Goal: Task Accomplishment & Management: Manage account settings

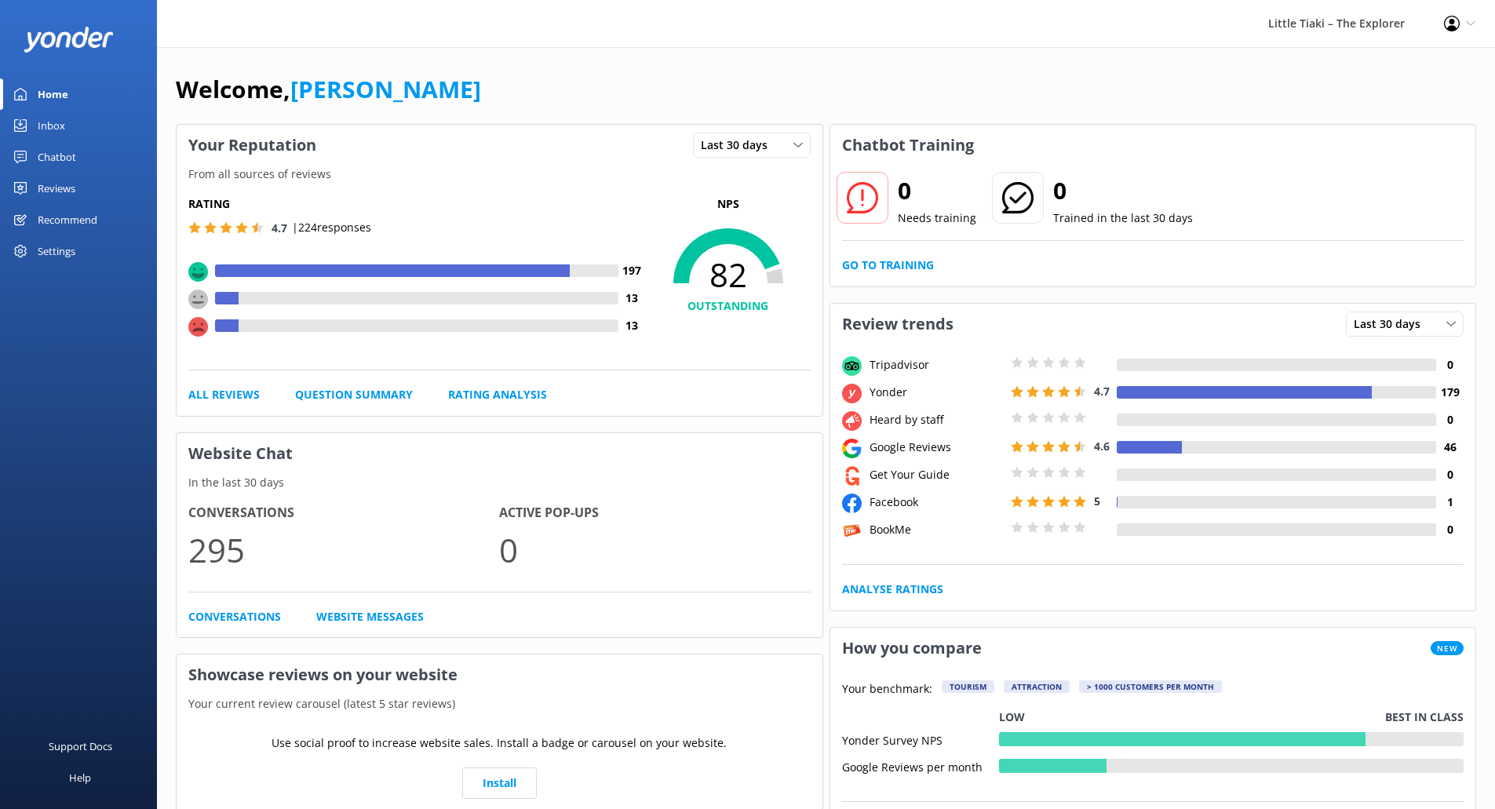
click at [42, 255] on div "Settings" at bounding box center [57, 250] width 38 height 31
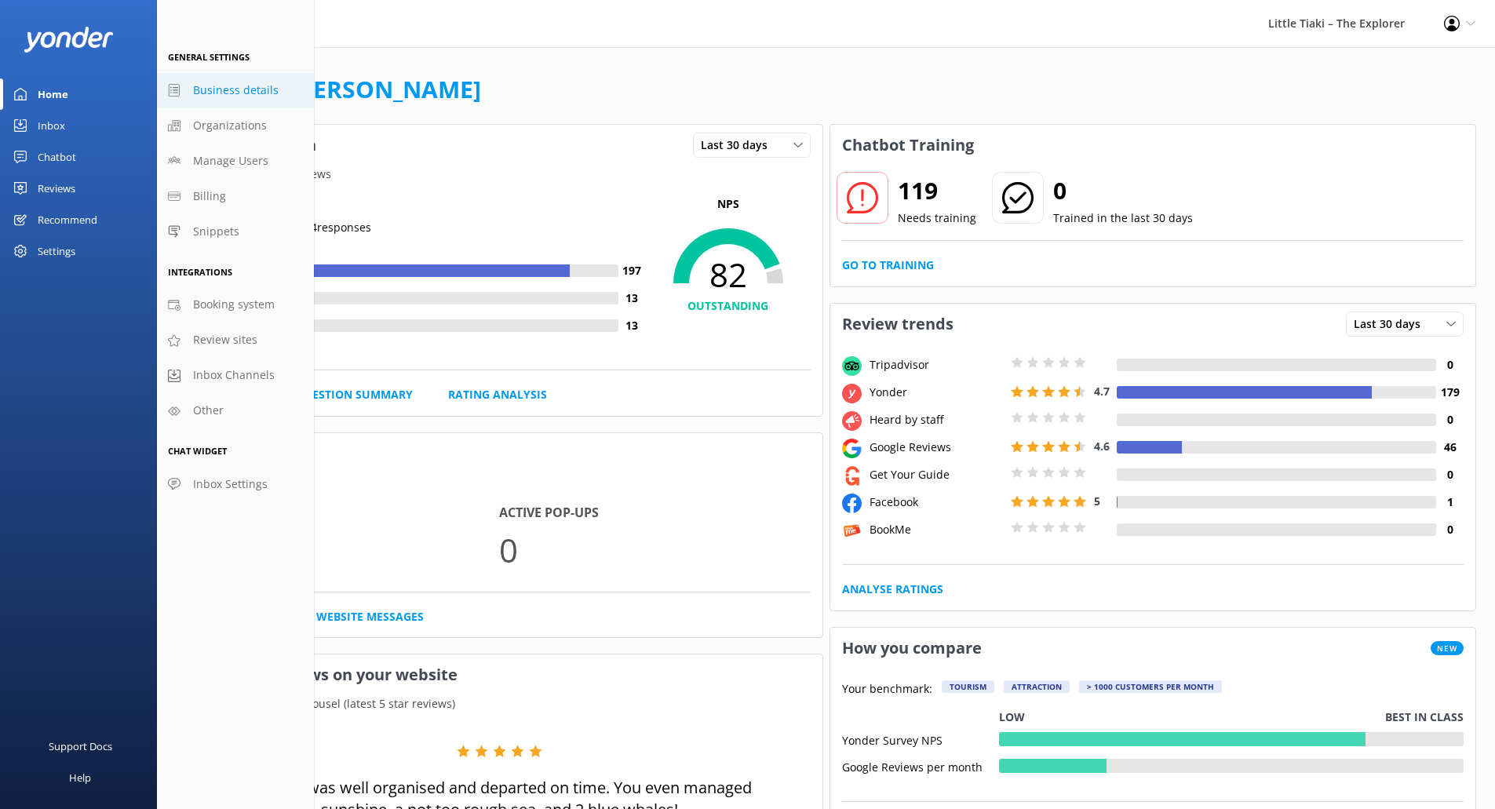
click at [224, 98] on span "Business details" at bounding box center [236, 90] width 86 height 17
select select "Pacific/Auckland"
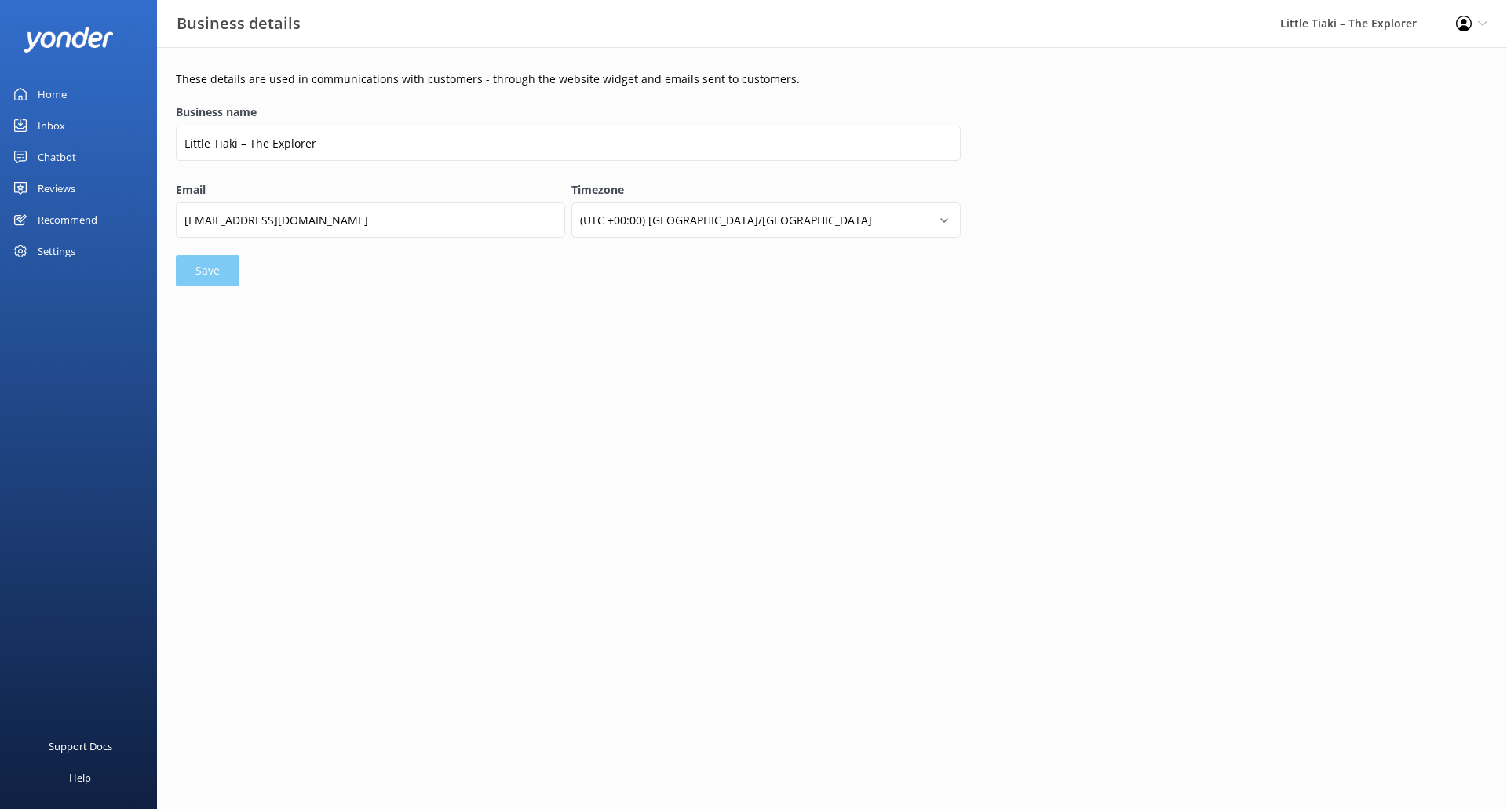
click at [1483, 20] on icon at bounding box center [1482, 23] width 9 height 9
click at [1474, 75] on link "Profile Settings" at bounding box center [1429, 68] width 157 height 39
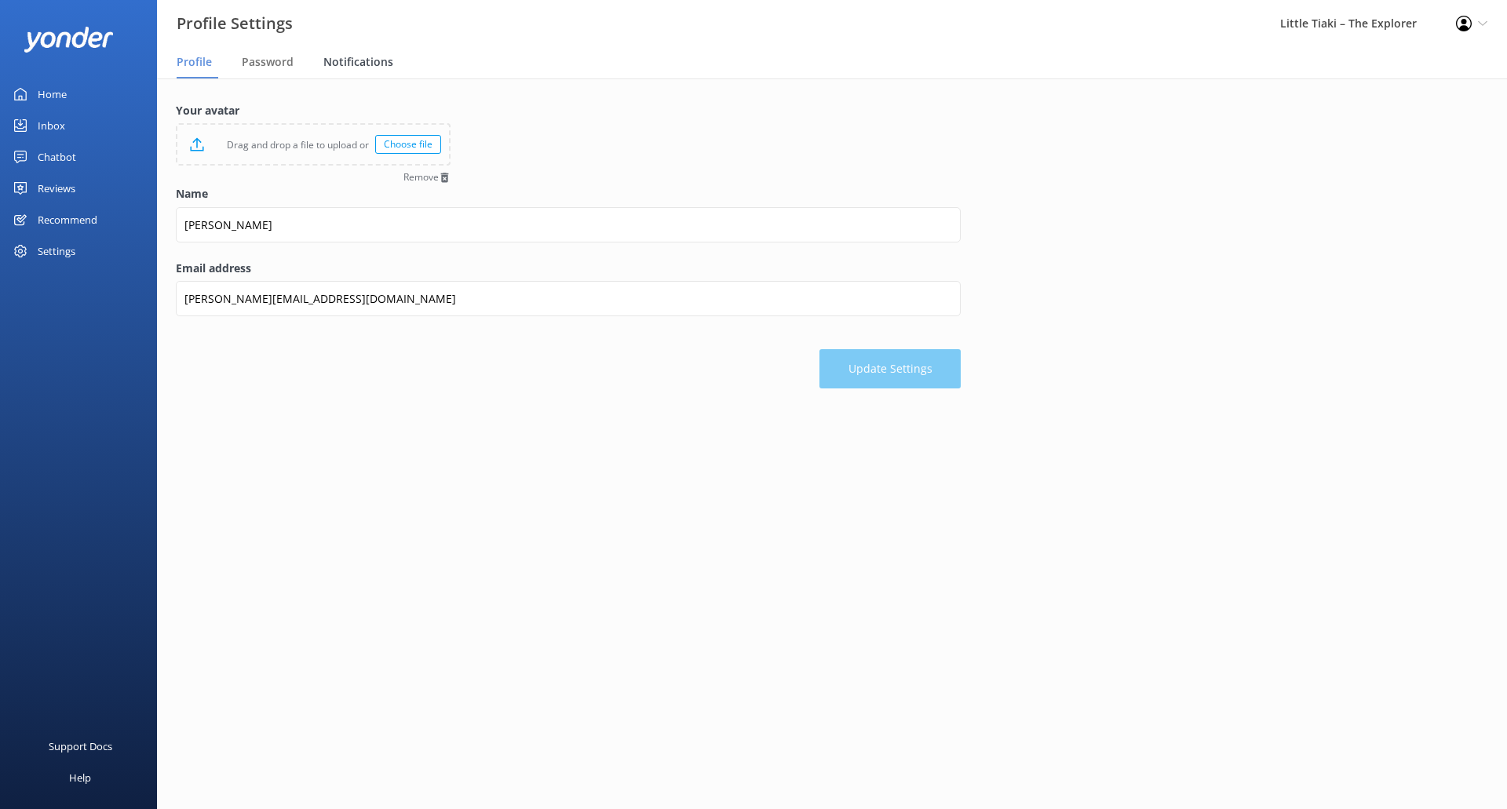
click at [390, 58] on div "Notifications" at bounding box center [361, 62] width 76 height 31
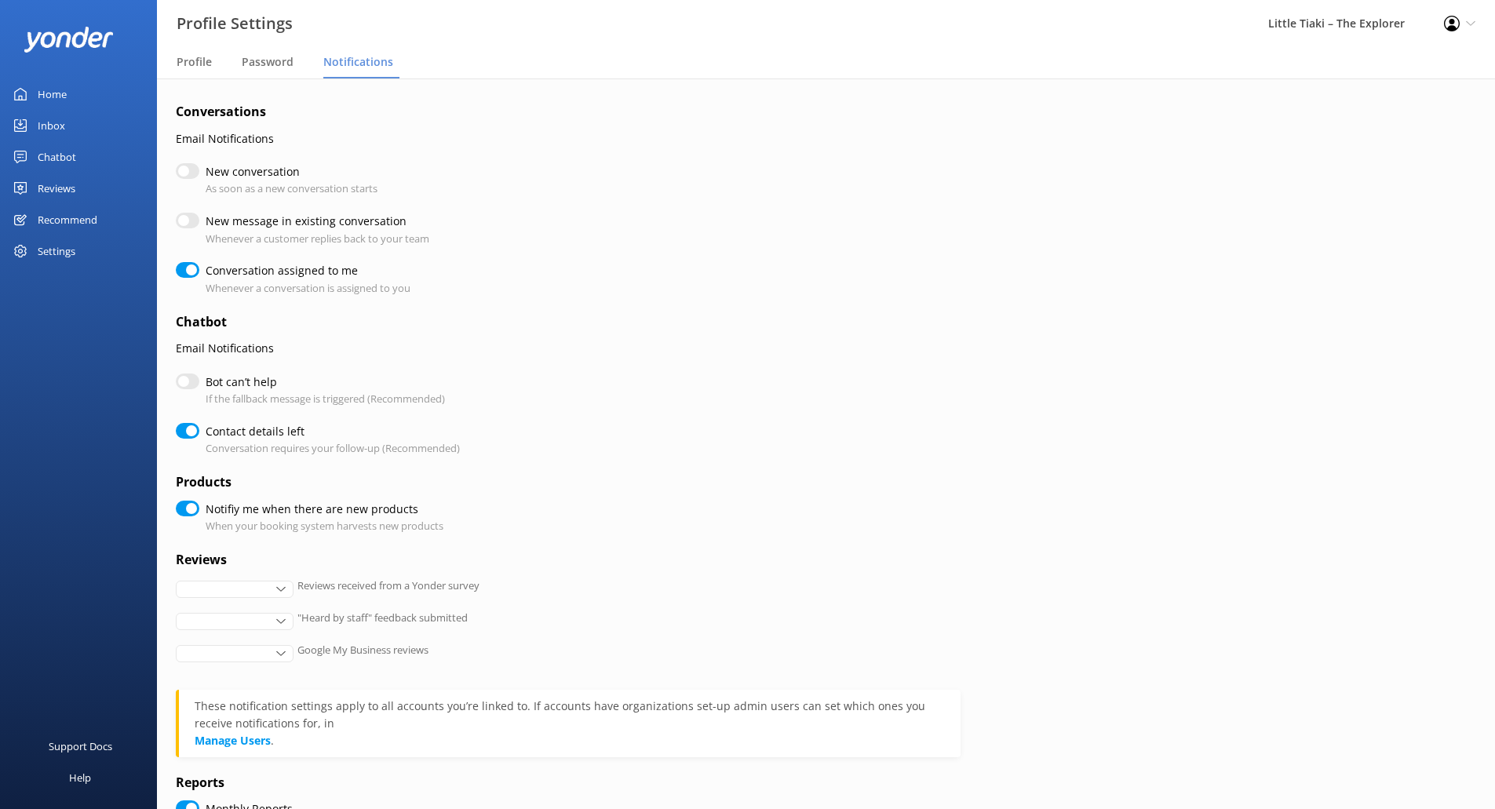
checkbox input "true"
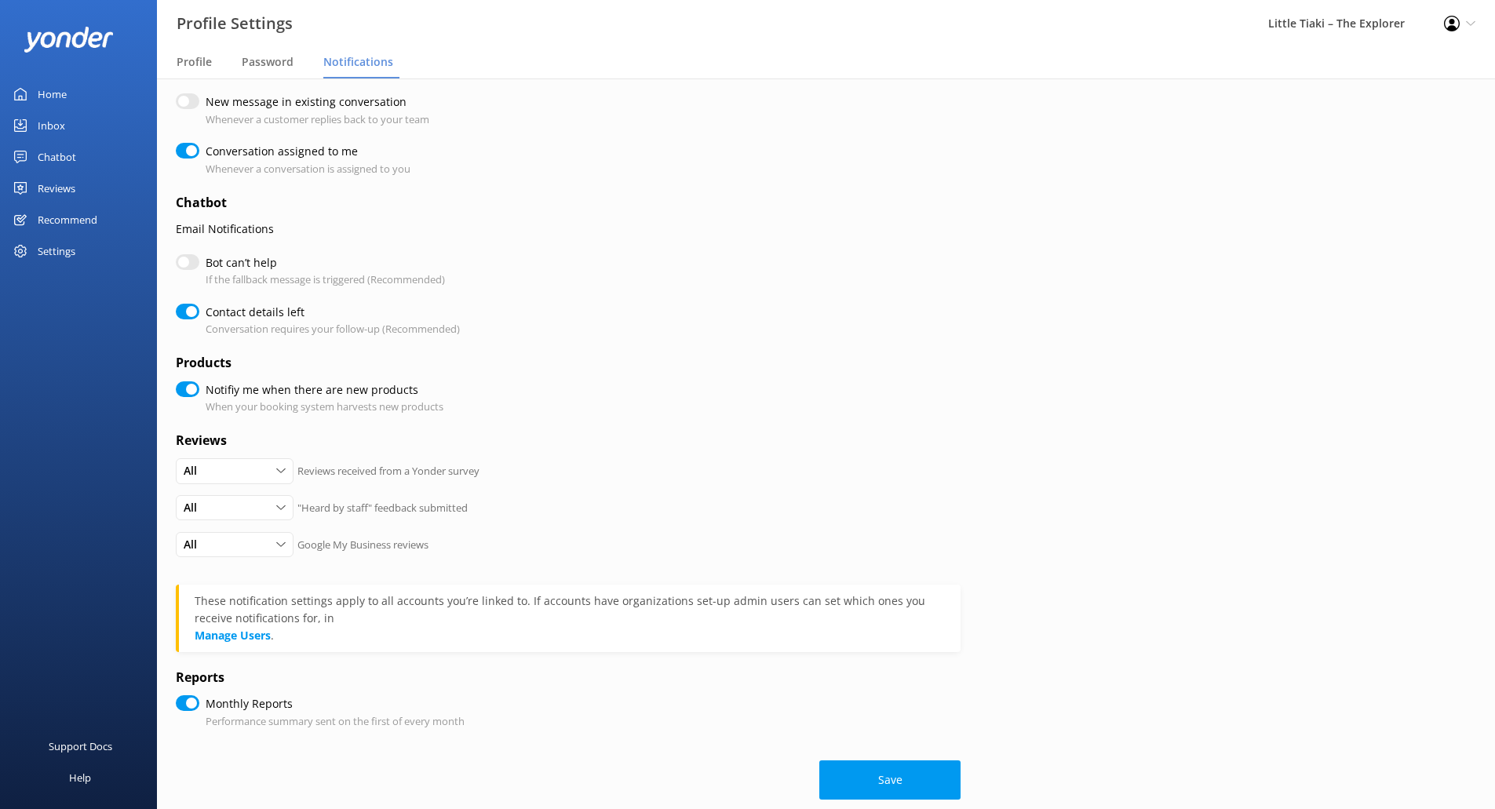
scroll to position [141, 0]
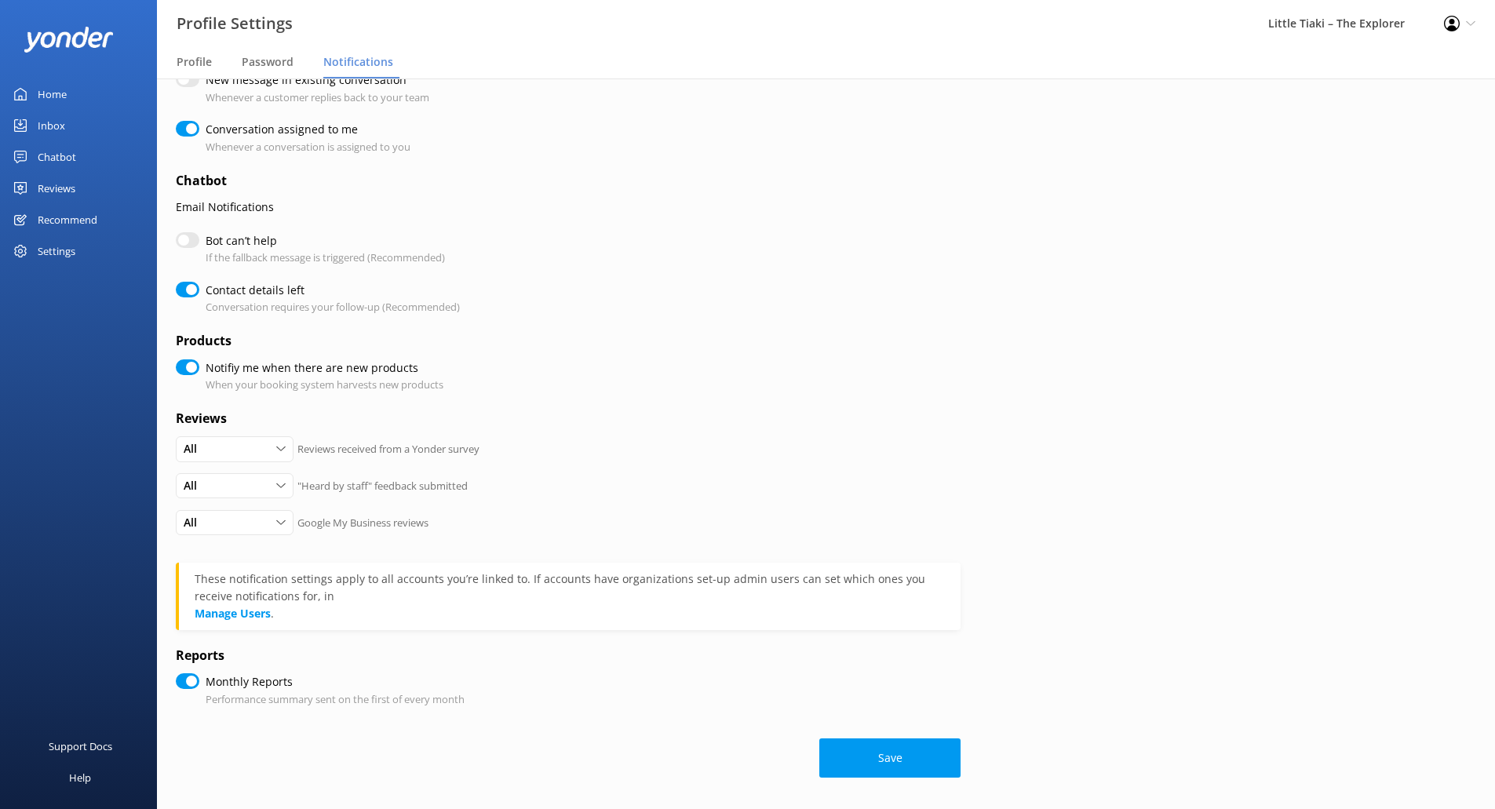
click at [192, 286] on input "Contact details left" at bounding box center [188, 290] width 24 height 16
checkbox input "false"
checkbox input "true"
click at [190, 360] on input "Notifiy me when there are new products" at bounding box center [188, 367] width 24 height 16
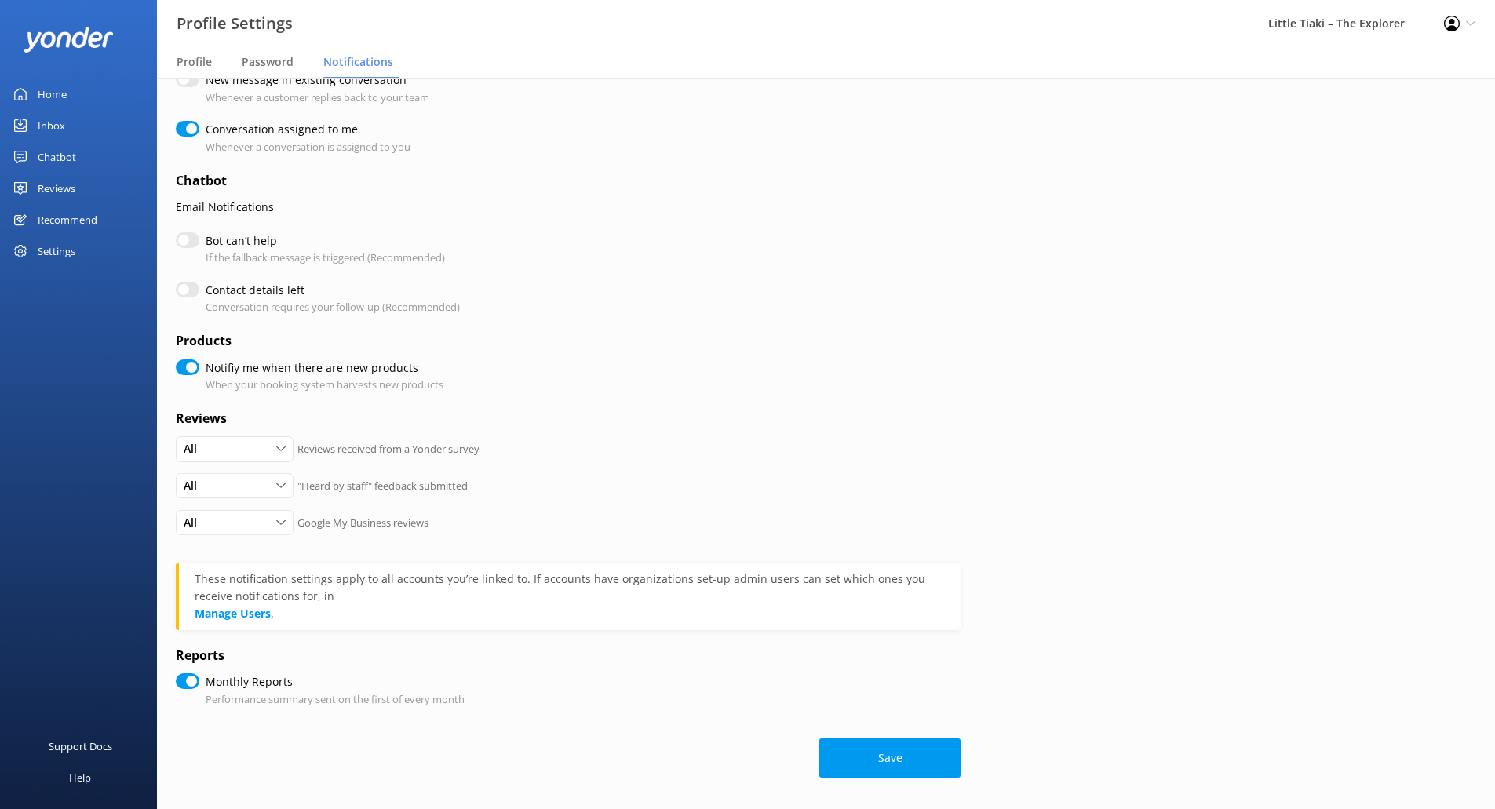
checkbox input "false"
click at [283, 443] on div "All" at bounding box center [235, 448] width 110 height 17
click at [250, 546] on link "None" at bounding box center [247, 544] width 140 height 31
click at [290, 437] on div "None All Detractors None" at bounding box center [235, 448] width 118 height 25
click at [268, 514] on link "Detractors" at bounding box center [247, 513] width 140 height 31
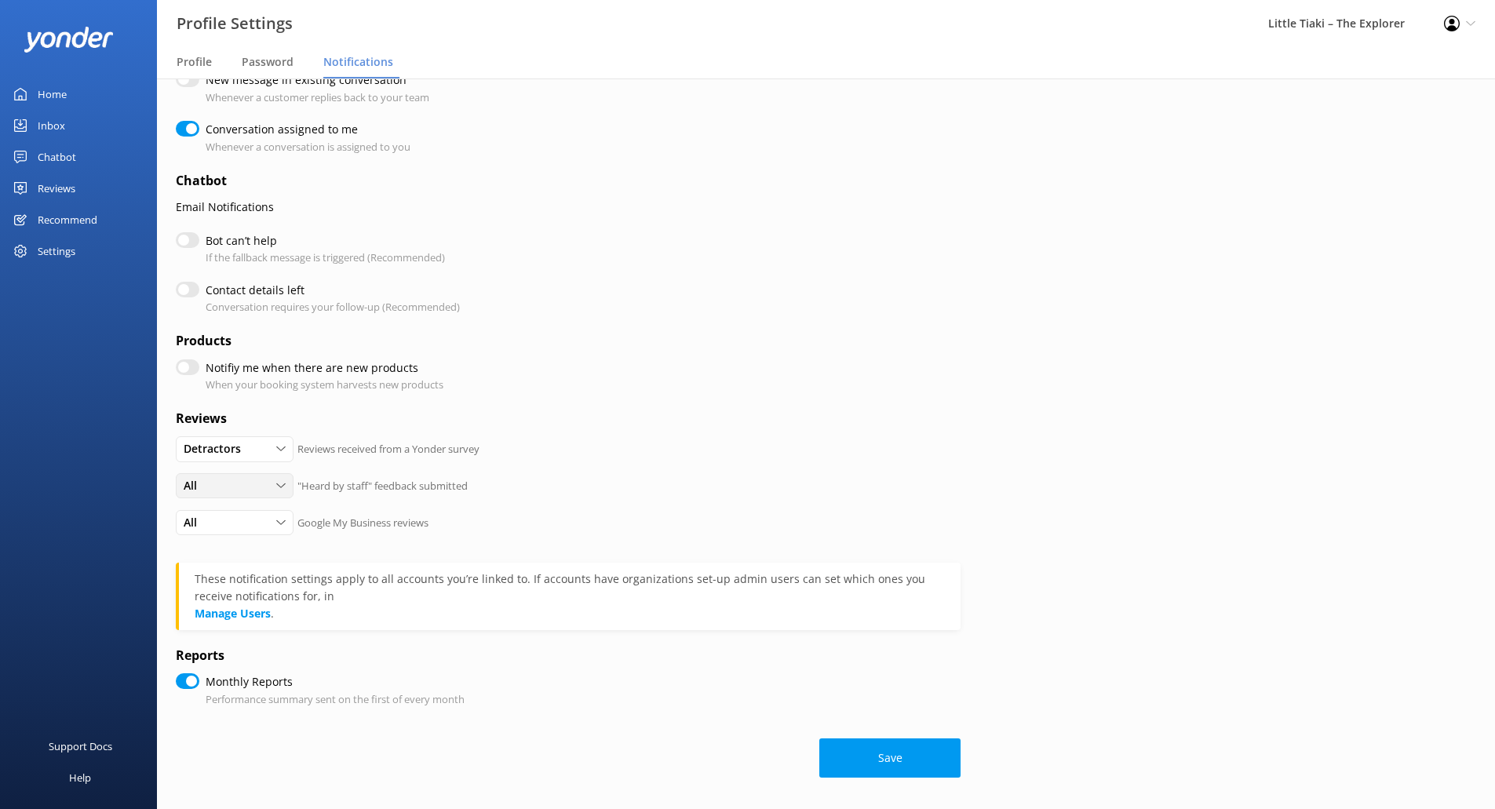
click at [290, 491] on div "All All Detractors None" at bounding box center [235, 485] width 118 height 25
click at [255, 571] on link "None" at bounding box center [247, 581] width 140 height 31
click at [282, 483] on icon at bounding box center [280, 485] width 9 height 9
click at [250, 543] on link "Detractors" at bounding box center [247, 550] width 140 height 31
click at [283, 525] on icon at bounding box center [280, 522] width 9 height 9
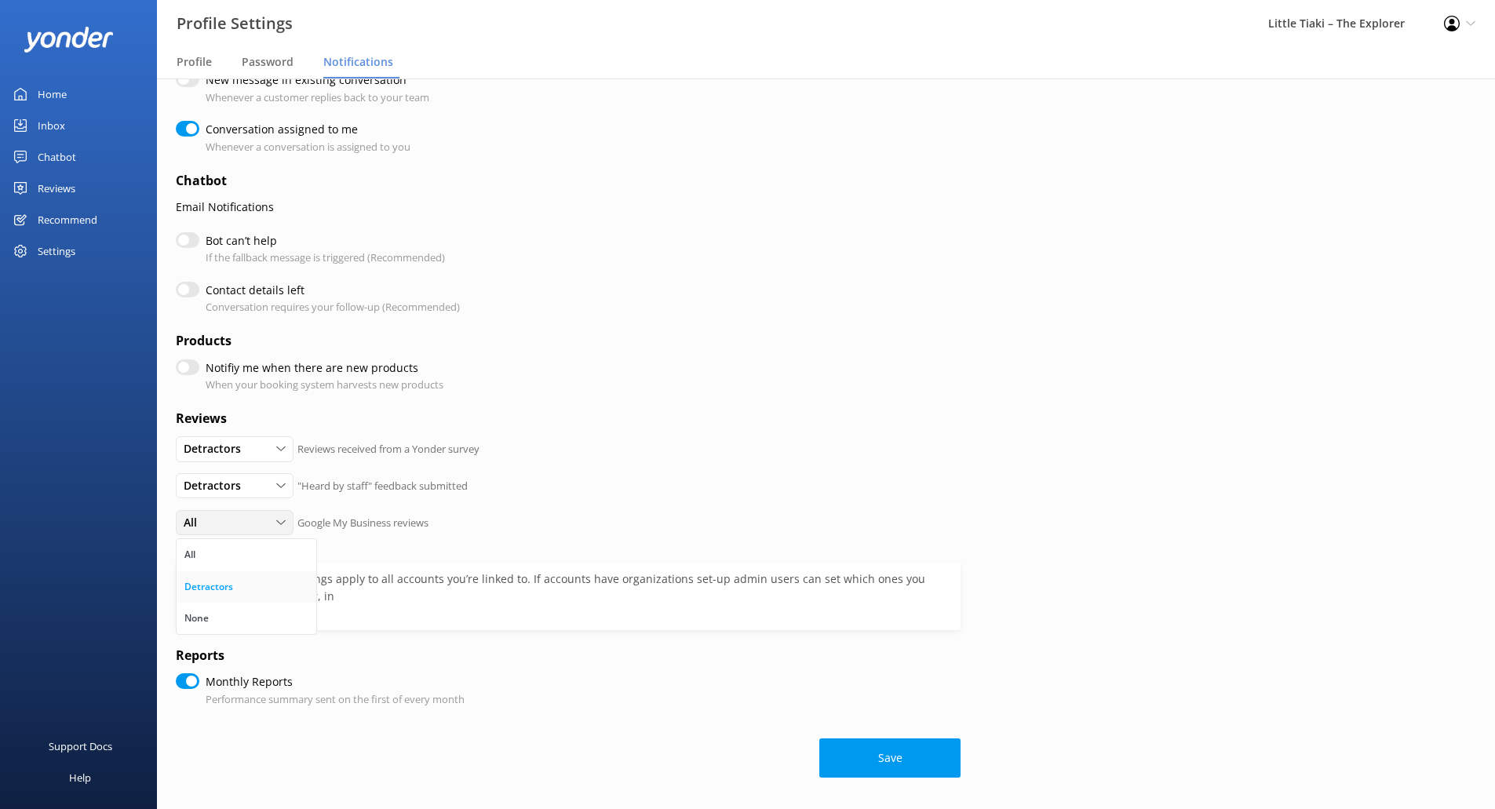
click at [251, 588] on link "Detractors" at bounding box center [247, 586] width 140 height 31
click at [688, 476] on div "Detractors All Detractors None "Heard by staff" feedback submitted" at bounding box center [568, 491] width 785 height 37
click at [918, 757] on button "Save" at bounding box center [889, 758] width 141 height 39
click at [906, 765] on button "Save" at bounding box center [889, 758] width 141 height 39
checkbox input "true"
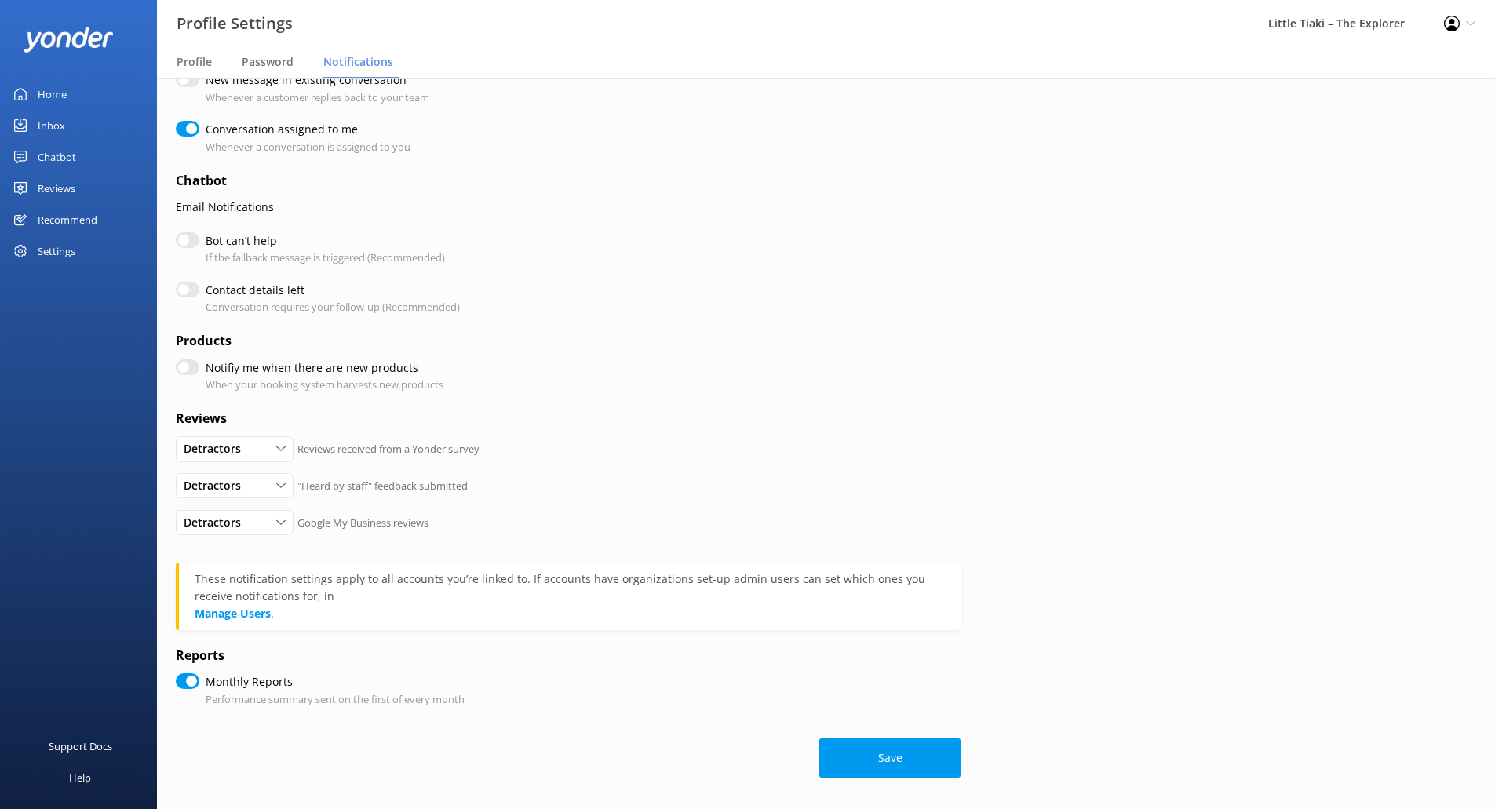
click at [73, 87] on link "Home" at bounding box center [78, 93] width 157 height 31
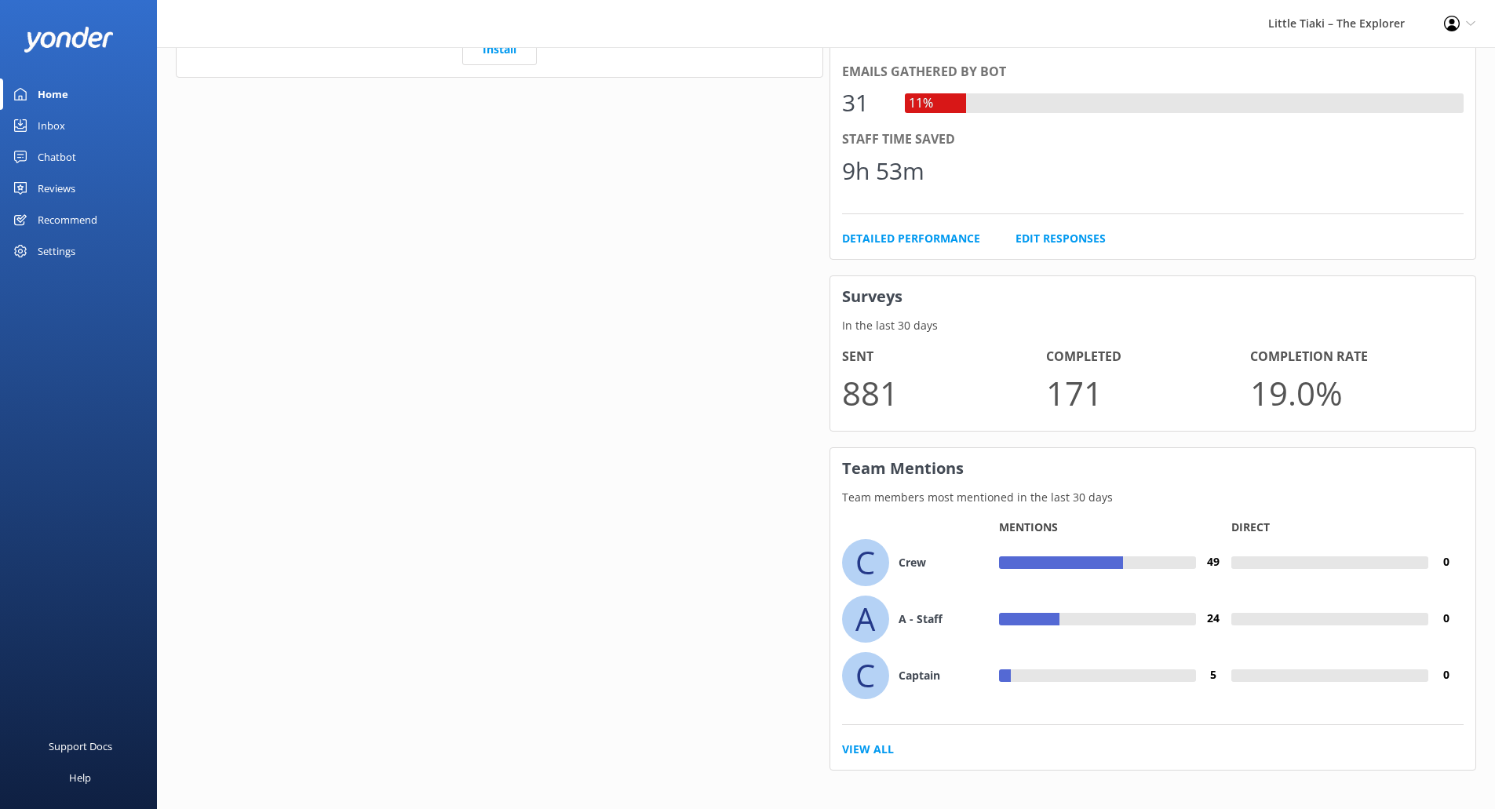
scroll to position [950, 0]
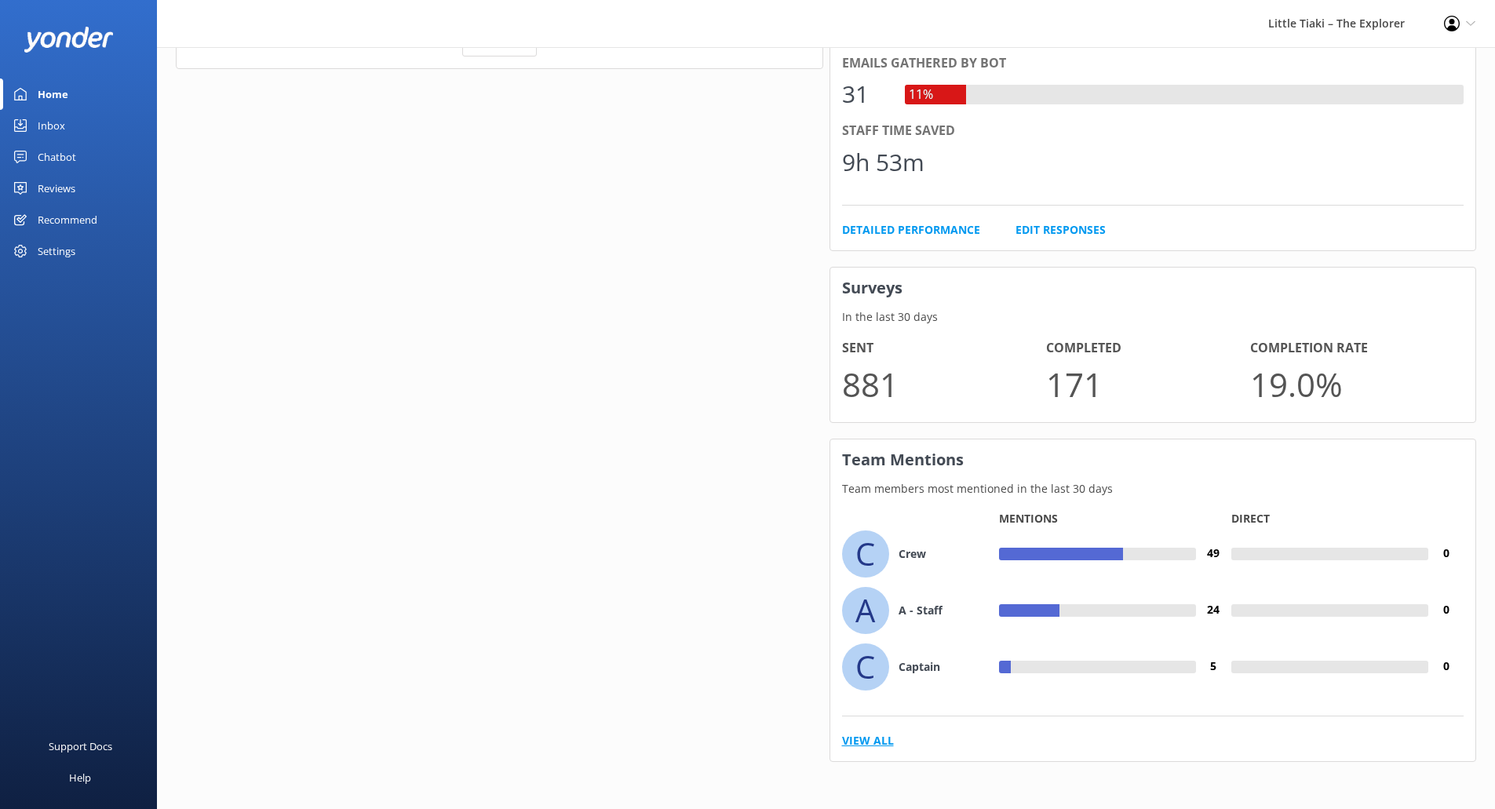
click at [885, 743] on link "View All" at bounding box center [868, 740] width 52 height 17
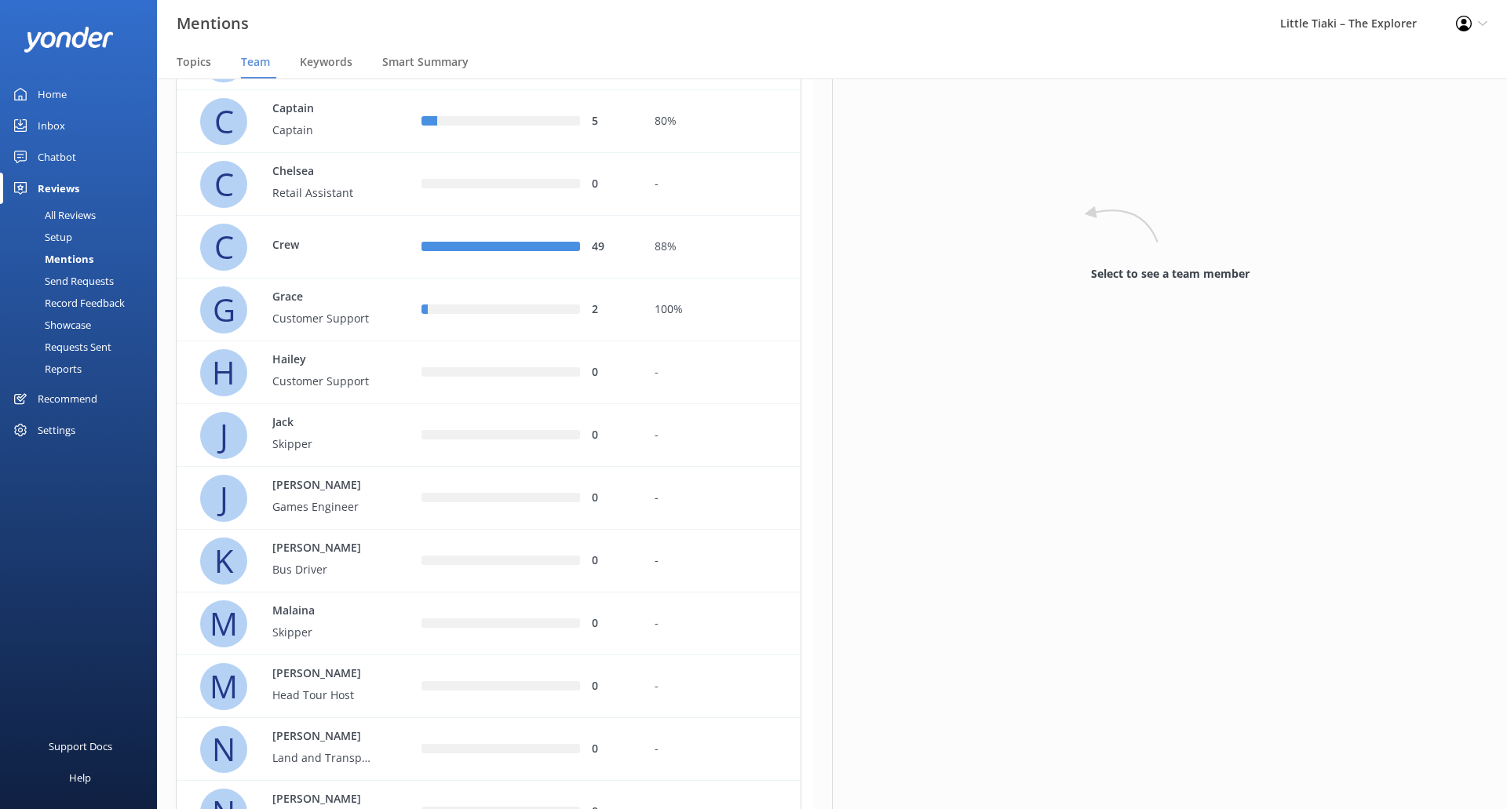
scroll to position [549, 0]
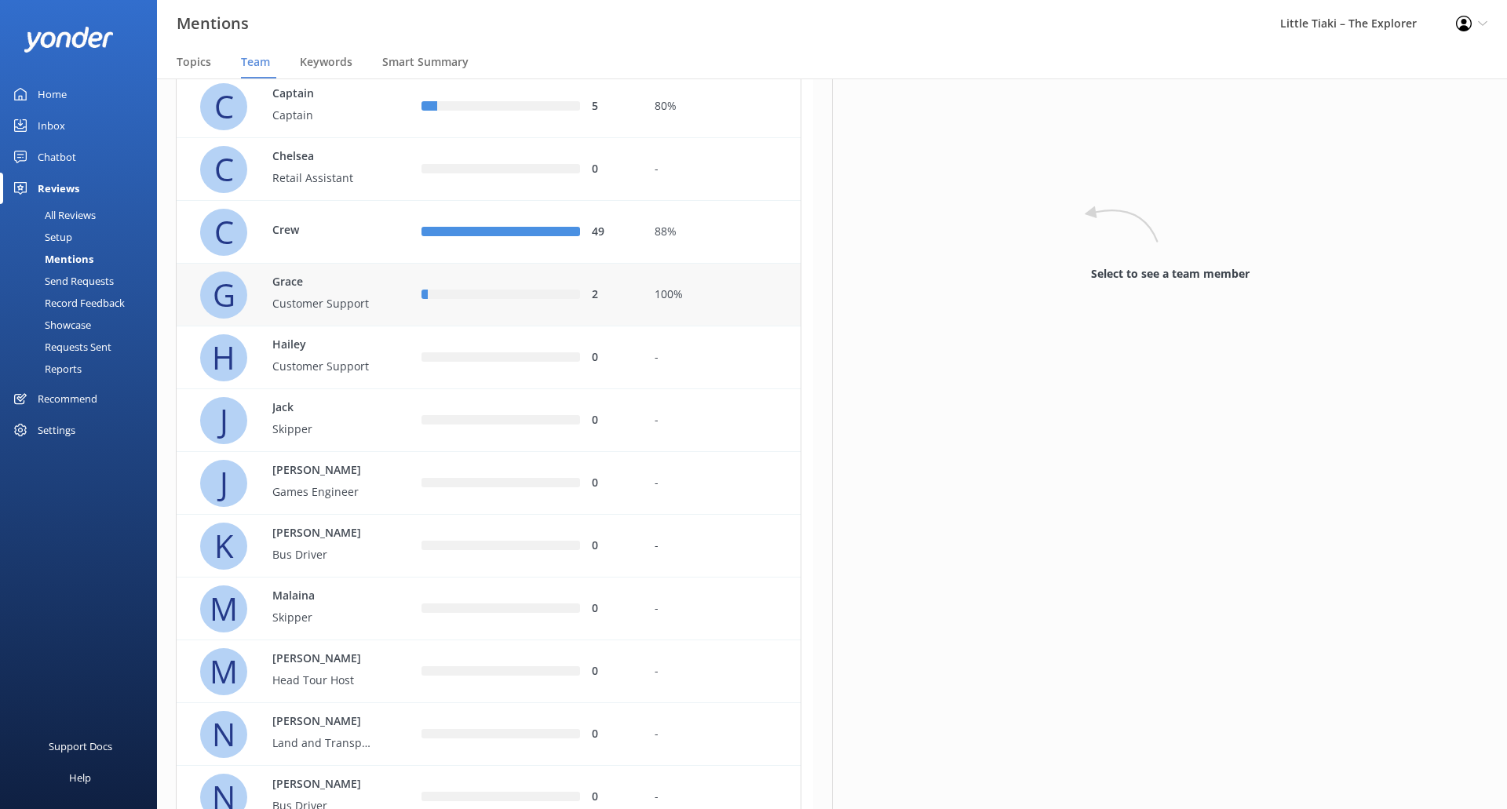
click at [576, 295] on div "row" at bounding box center [504, 294] width 152 height 9
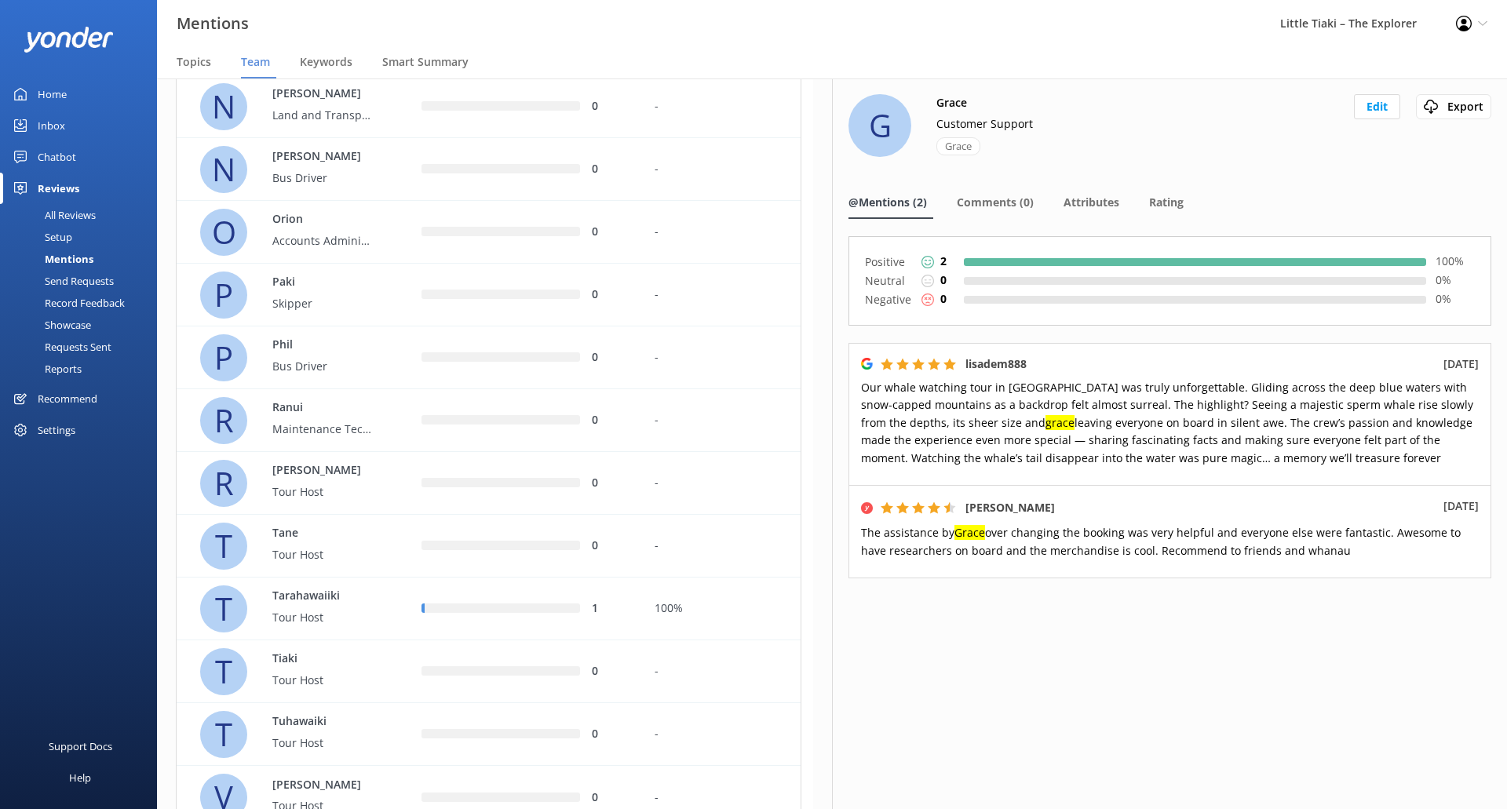
scroll to position [1245, 0]
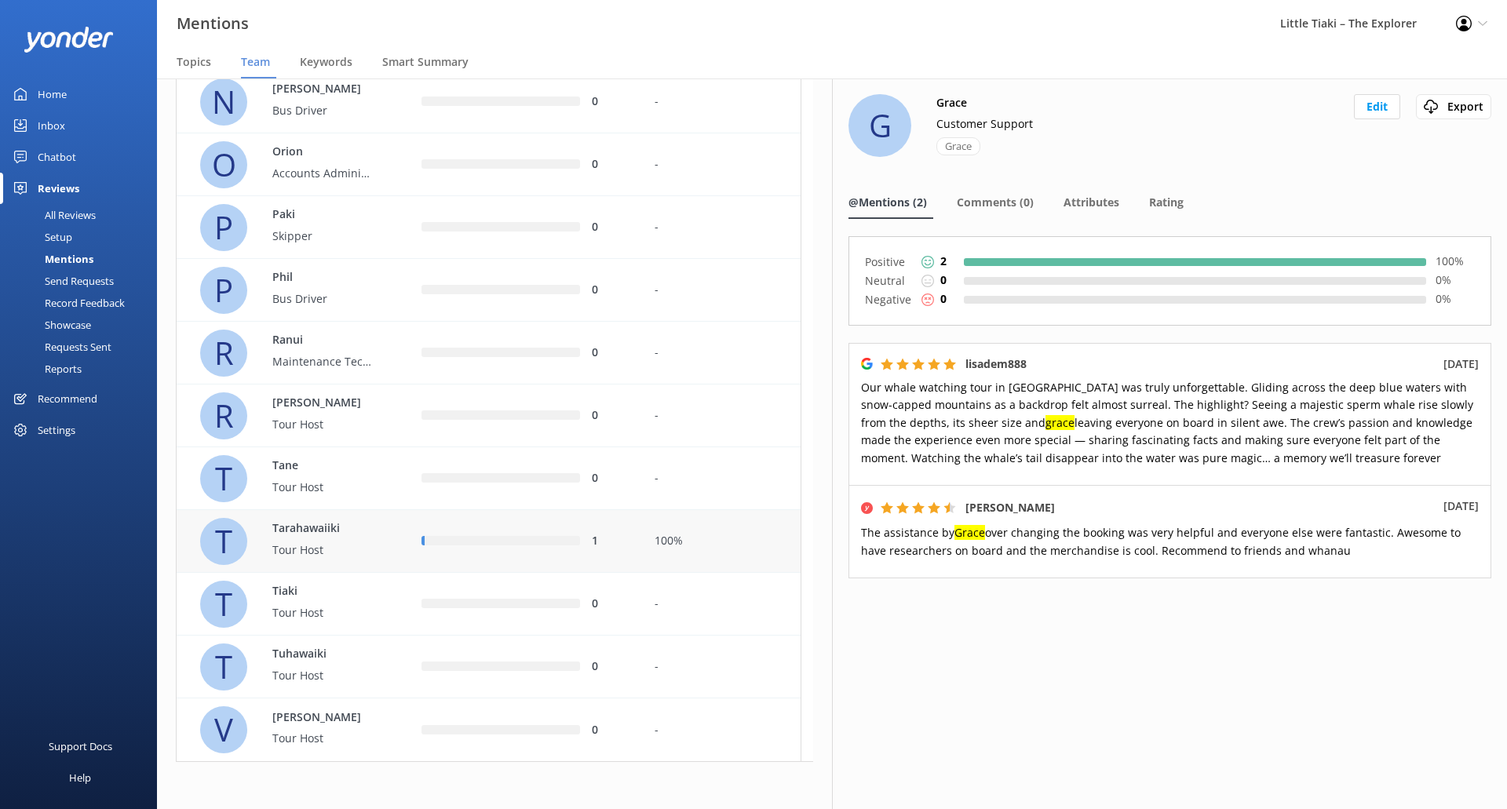
click at [593, 531] on div "1" at bounding box center [526, 541] width 233 height 63
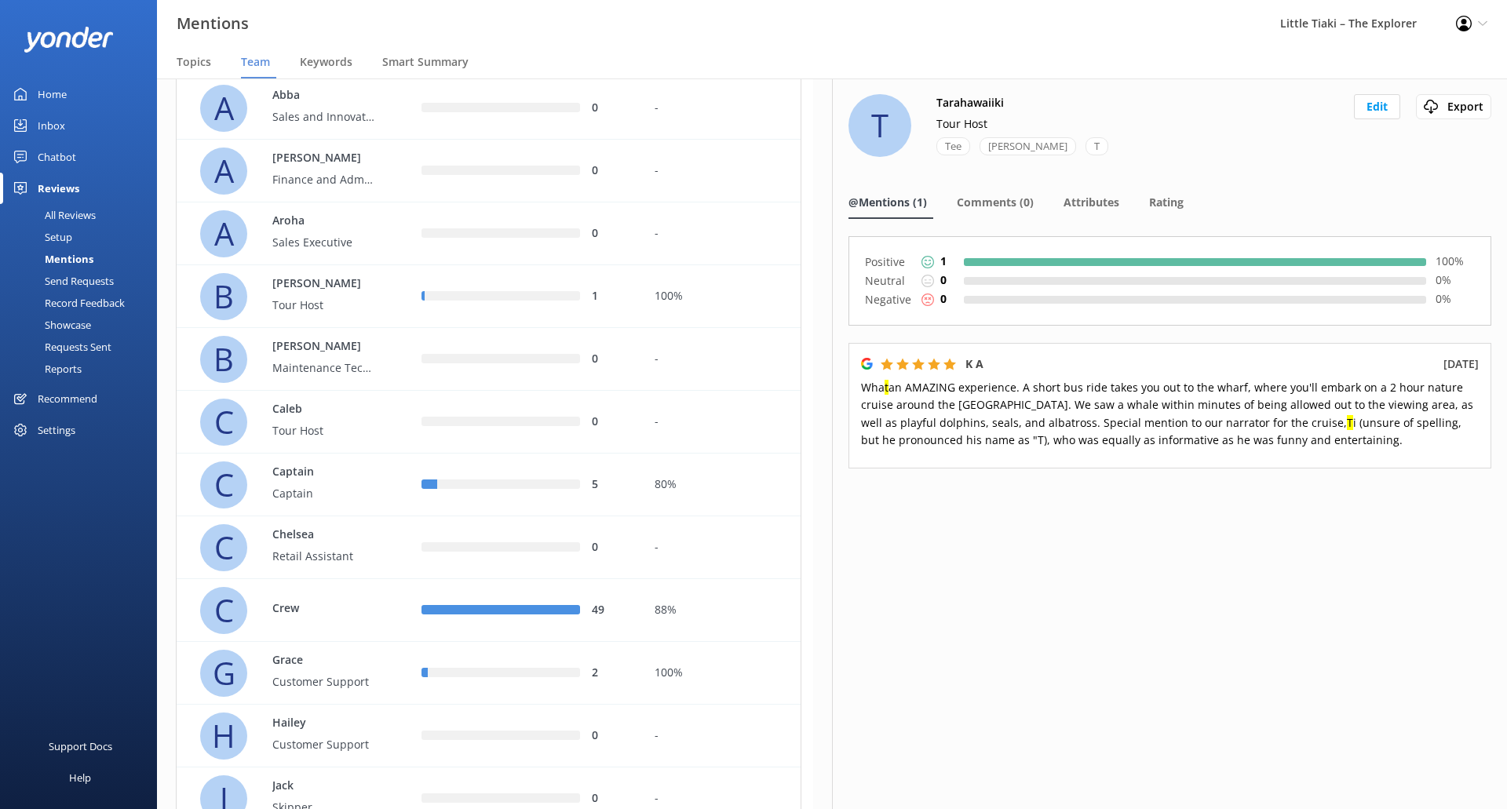
scroll to position [67, 0]
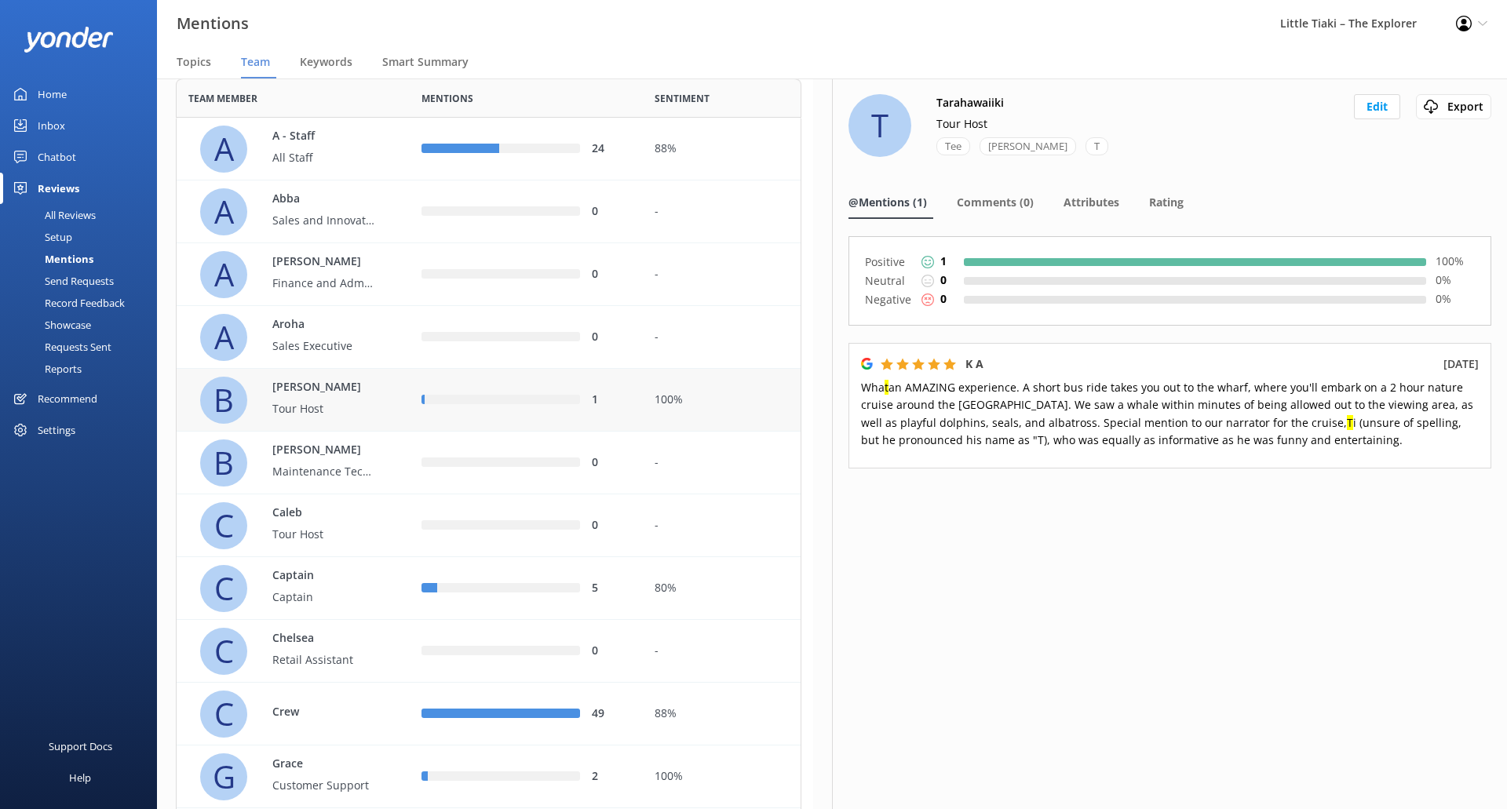
click at [622, 393] on div "1" at bounding box center [611, 400] width 39 height 17
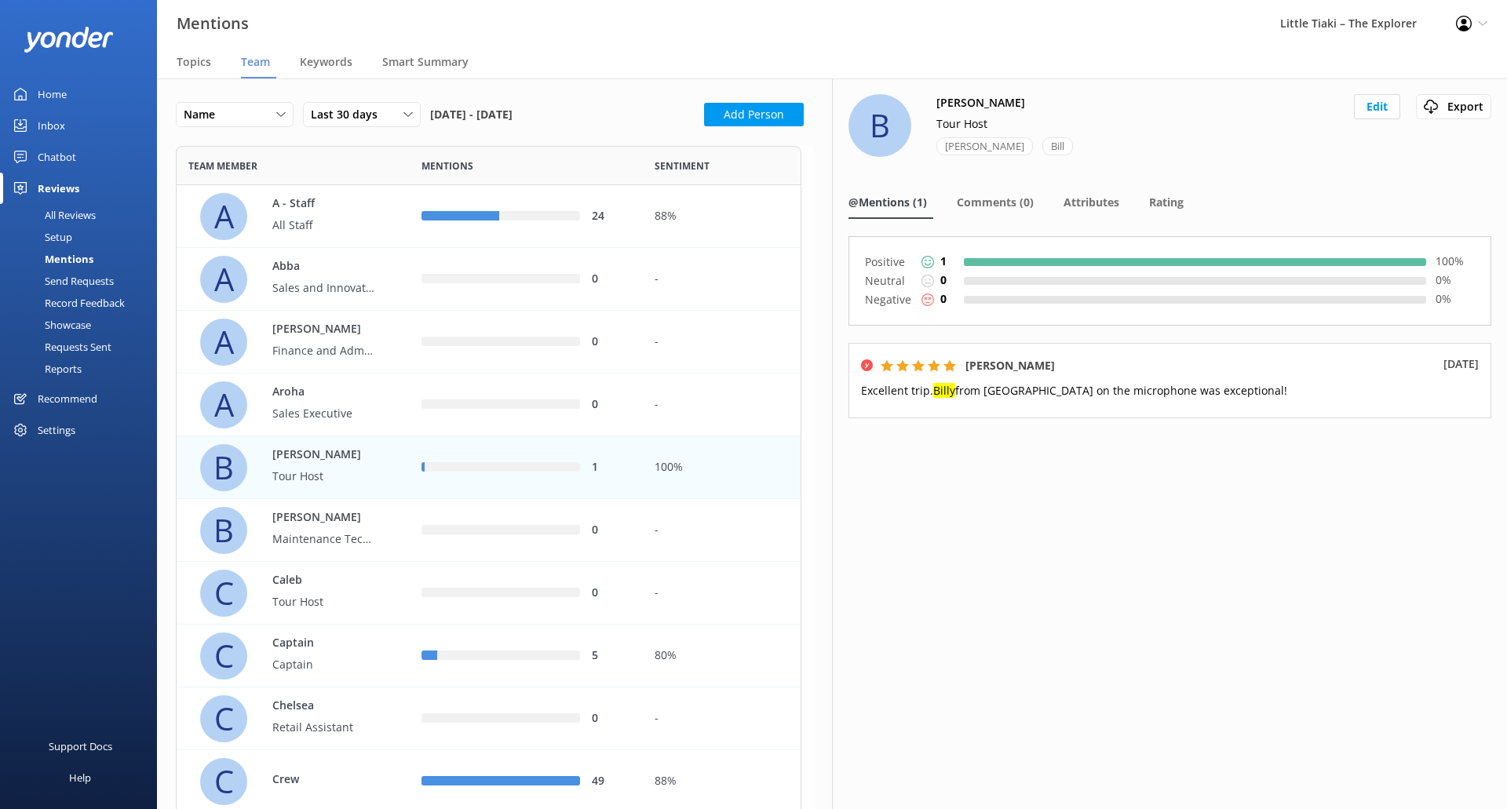
click at [91, 89] on link "Home" at bounding box center [78, 93] width 157 height 31
